Goal: Find specific page/section: Find specific page/section

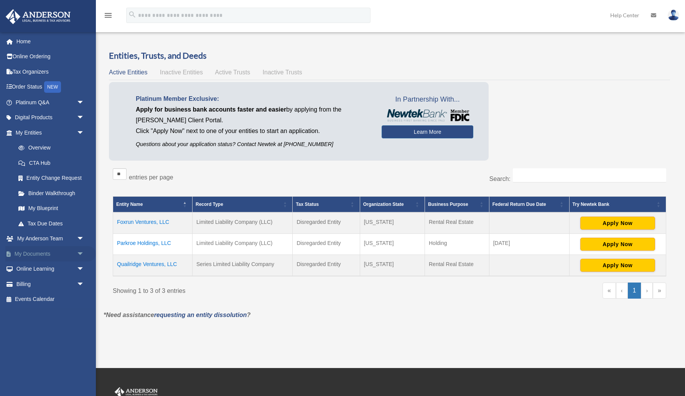
click at [37, 249] on link "My Documents arrow_drop_down" at bounding box center [50, 253] width 91 height 15
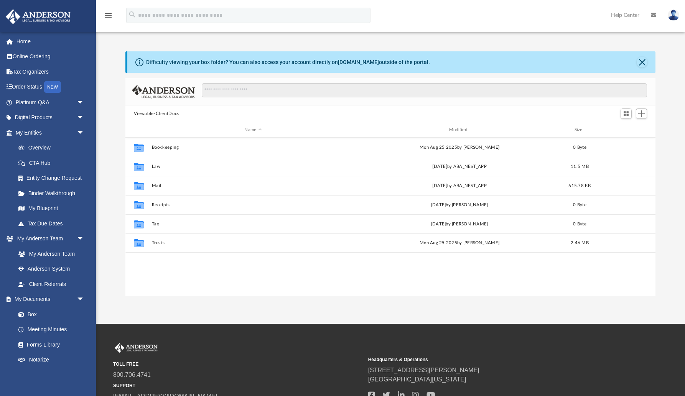
scroll to position [175, 531]
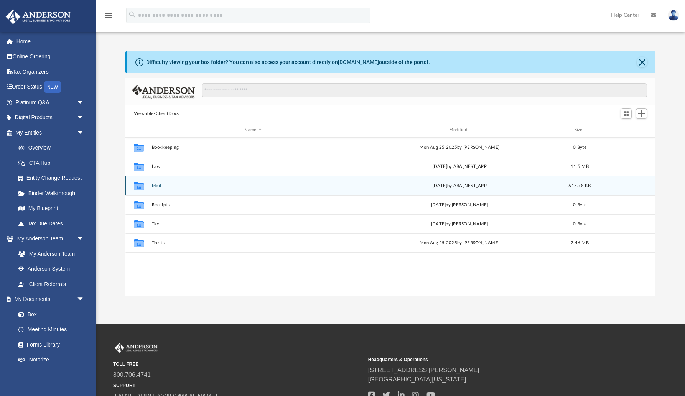
click at [155, 186] on button "Mail" at bounding box center [253, 185] width 203 height 5
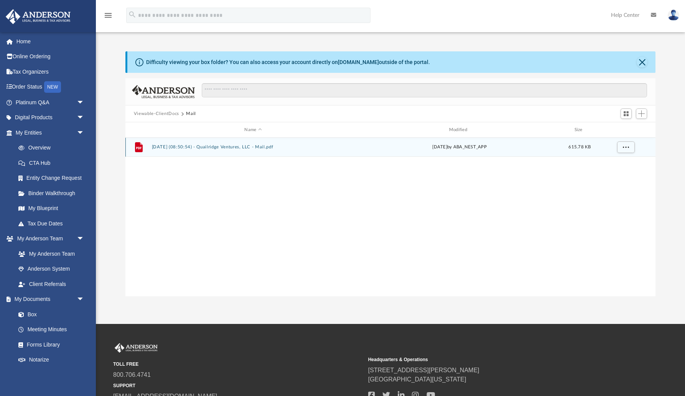
click at [260, 146] on button "[DATE] (08:50:54) - Quailridge Ventures, LLC - Mail.pdf" at bounding box center [253, 147] width 203 height 5
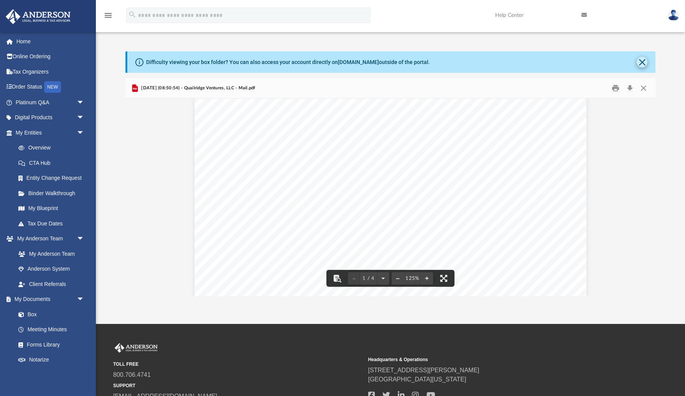
scroll to position [112, 0]
click at [642, 63] on button "Close" at bounding box center [642, 62] width 11 height 11
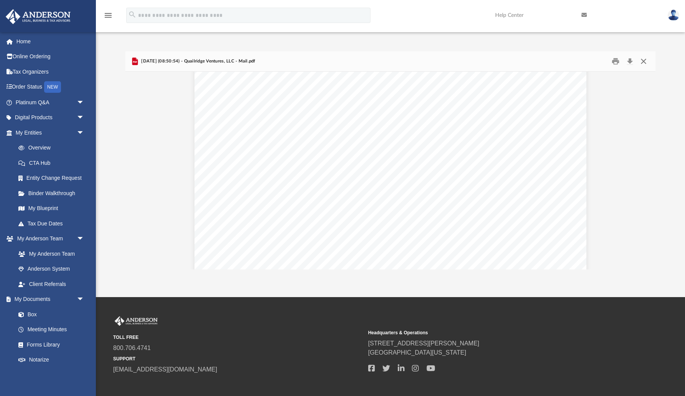
scroll to position [0, 0]
click at [645, 61] on button "Close" at bounding box center [644, 62] width 14 height 12
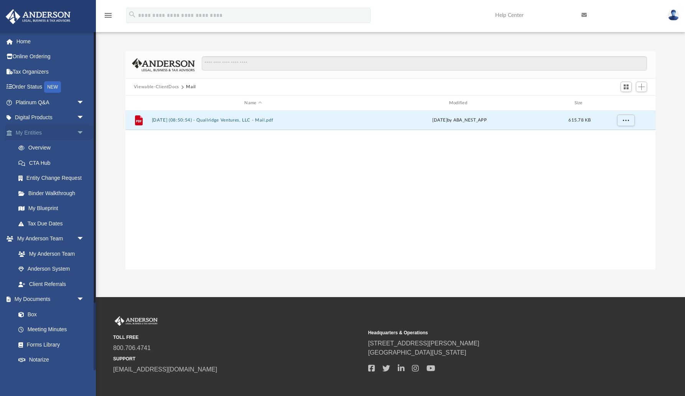
click at [35, 130] on link "My Entities arrow_drop_down" at bounding box center [50, 132] width 91 height 15
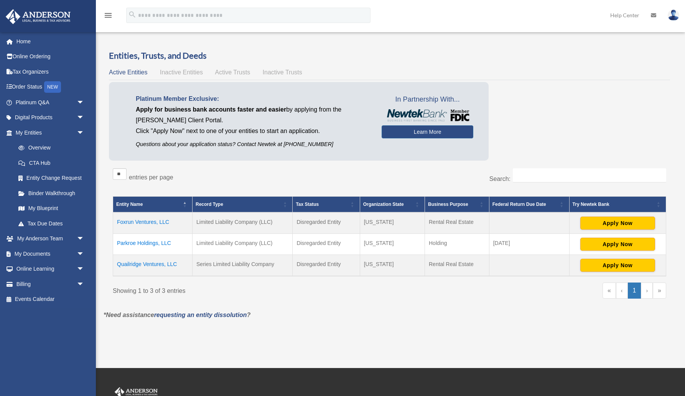
click at [239, 70] on span "Active Trusts" at bounding box center [232, 72] width 35 height 7
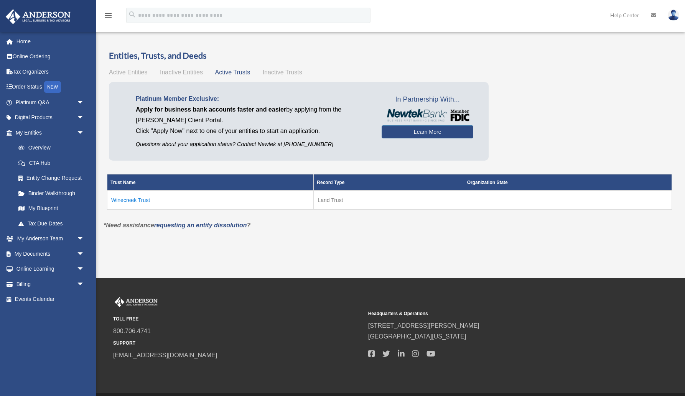
click at [134, 199] on td "Winecreek Trust" at bounding box center [210, 200] width 206 height 19
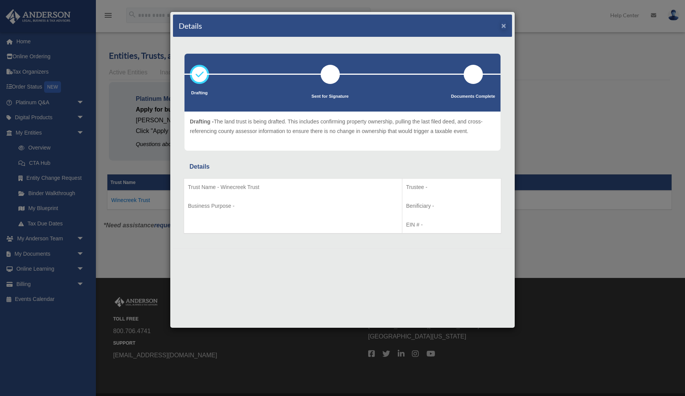
click at [504, 26] on button "×" at bounding box center [504, 25] width 5 height 8
